Goal: Find specific page/section: Find specific page/section

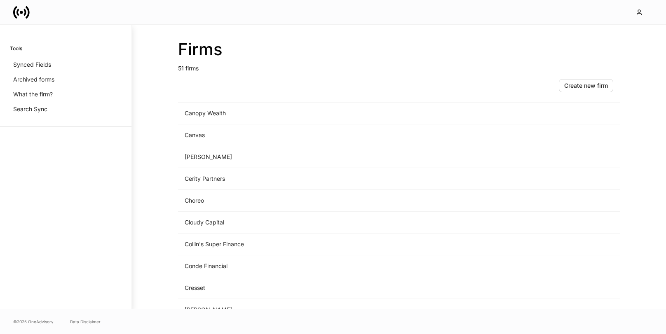
scroll to position [316, 0]
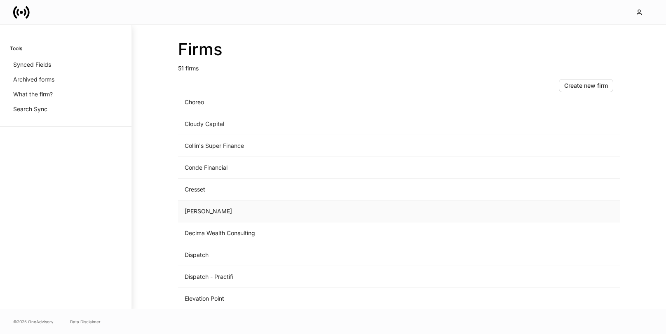
click at [276, 207] on td "[PERSON_NAME]" at bounding box center [330, 212] width 305 height 22
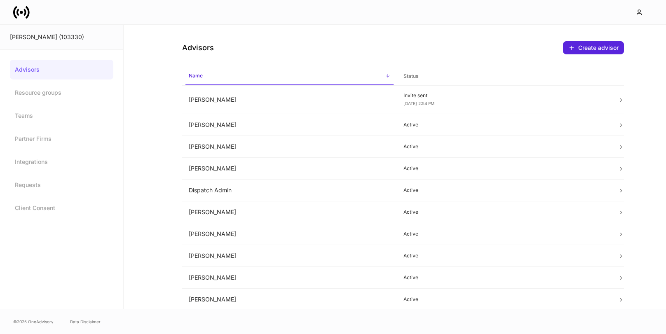
scroll to position [1, 0]
click at [49, 203] on link "Client Consent" at bounding box center [62, 208] width 104 height 20
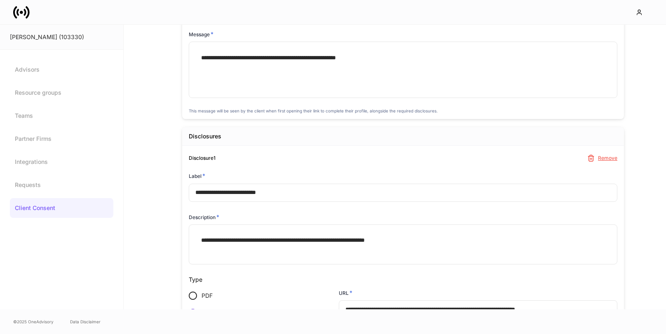
scroll to position [117, 0]
